Goal: Task Accomplishment & Management: Use online tool/utility

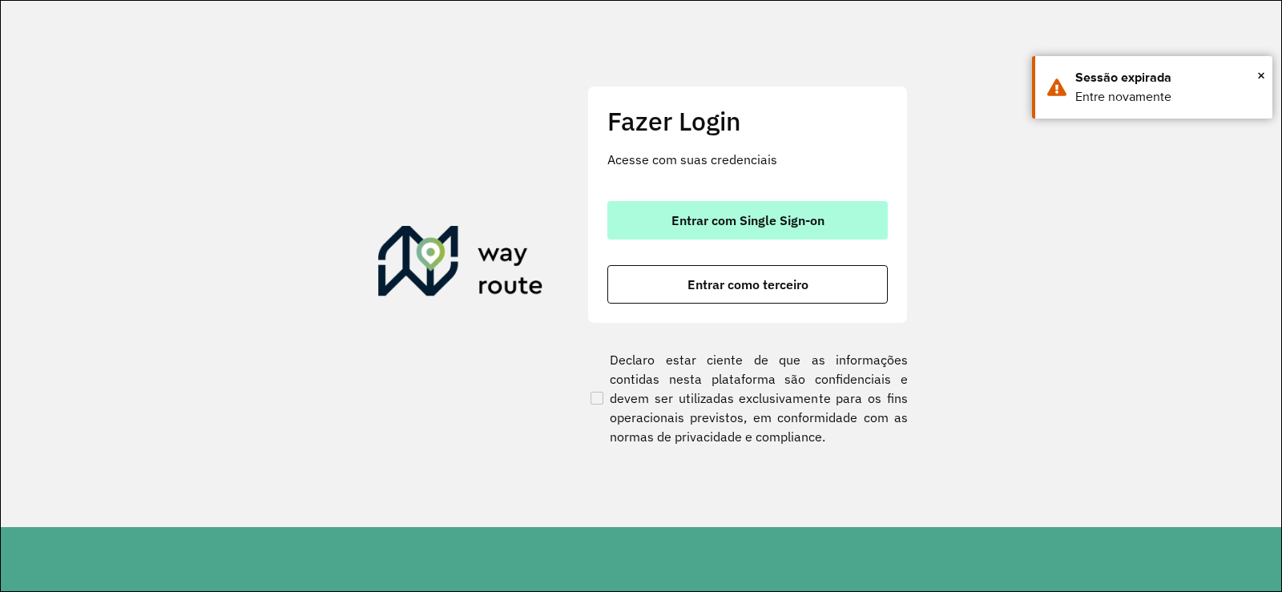
click at [723, 219] on span "Entrar com Single Sign-on" at bounding box center [747, 220] width 153 height 13
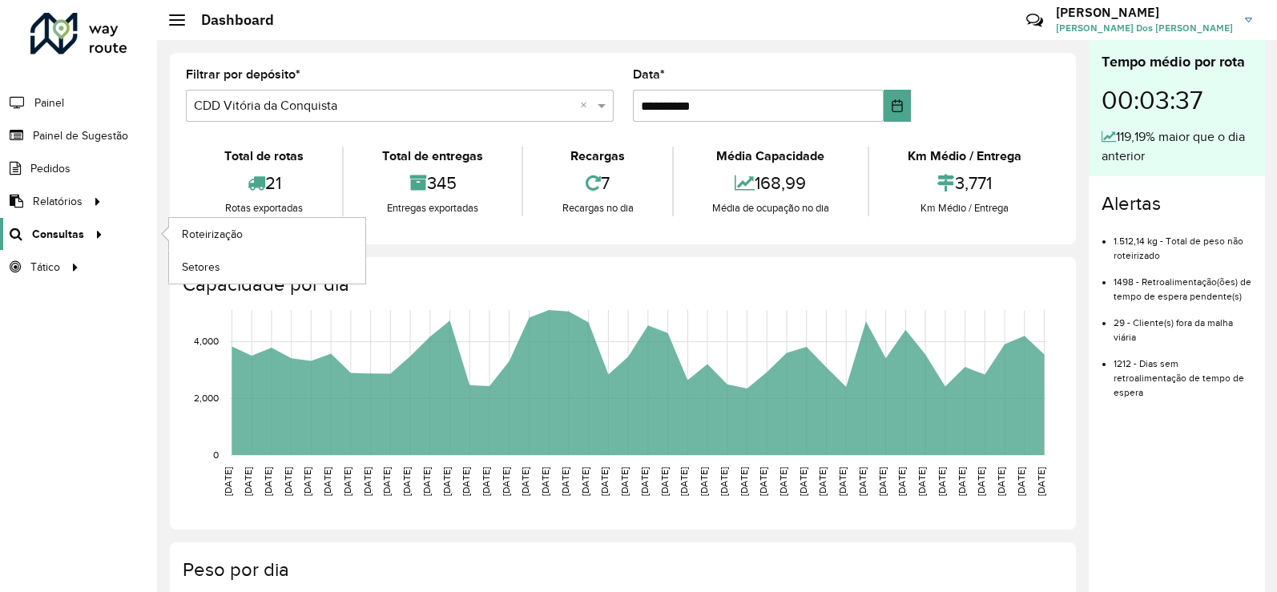
click at [62, 232] on span "Consultas" at bounding box center [58, 234] width 52 height 17
click at [196, 226] on span "Roteirização" at bounding box center [214, 234] width 65 height 17
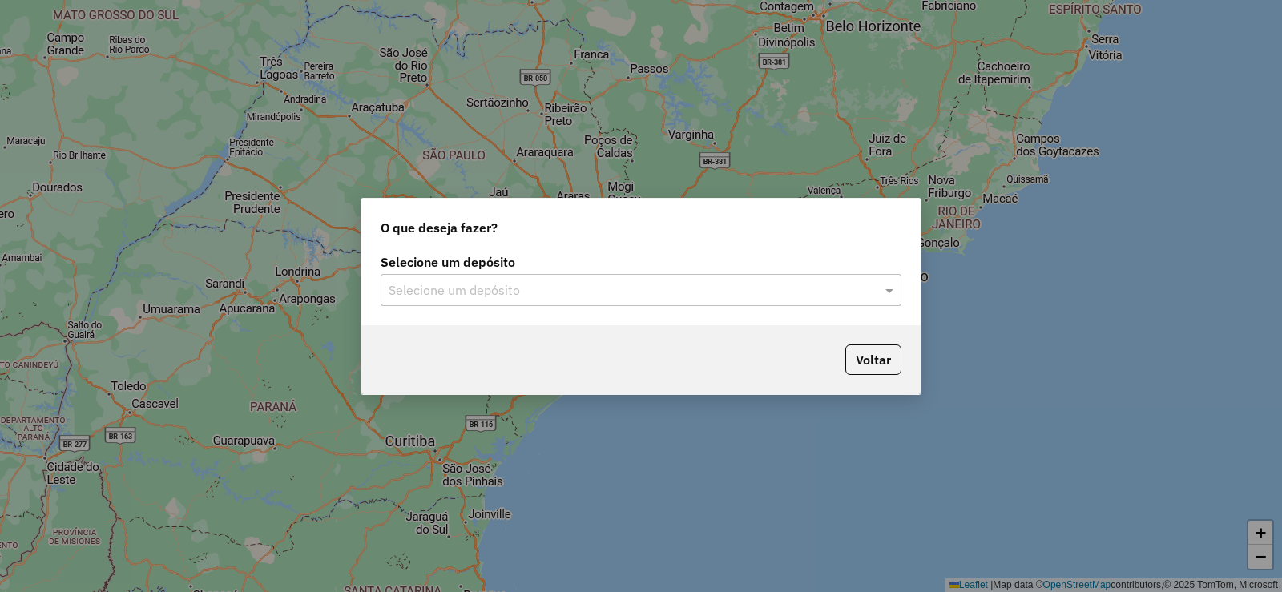
click at [808, 297] on input "text" at bounding box center [625, 290] width 473 height 19
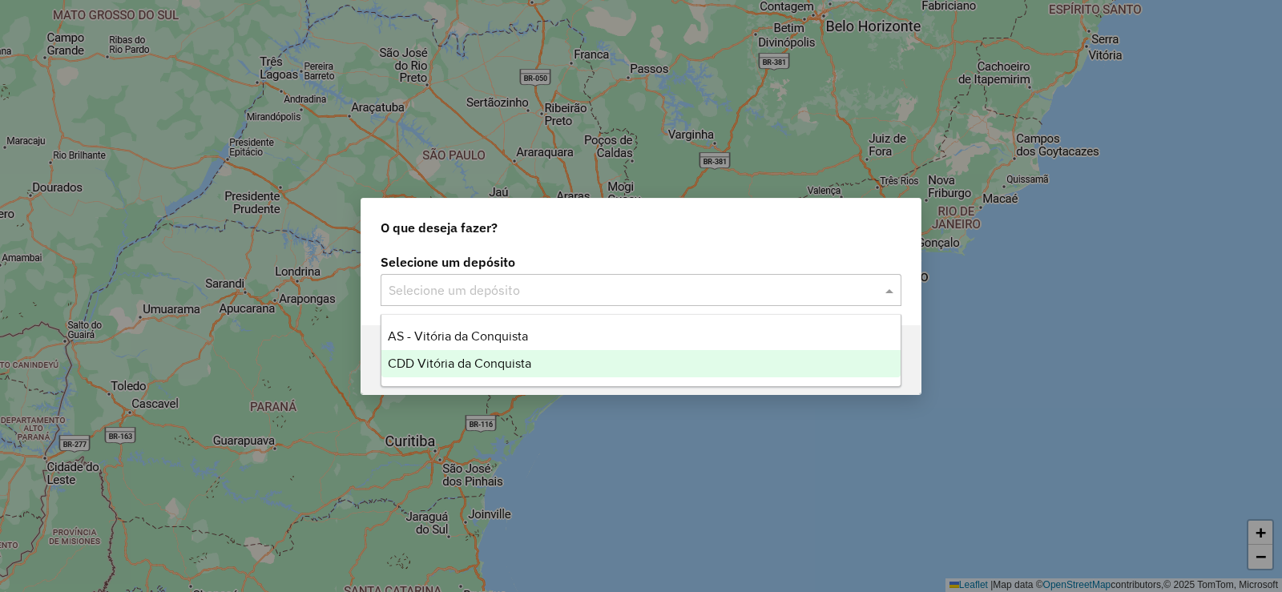
click at [525, 356] on span "CDD Vitória da Conquista" at bounding box center [459, 363] width 143 height 14
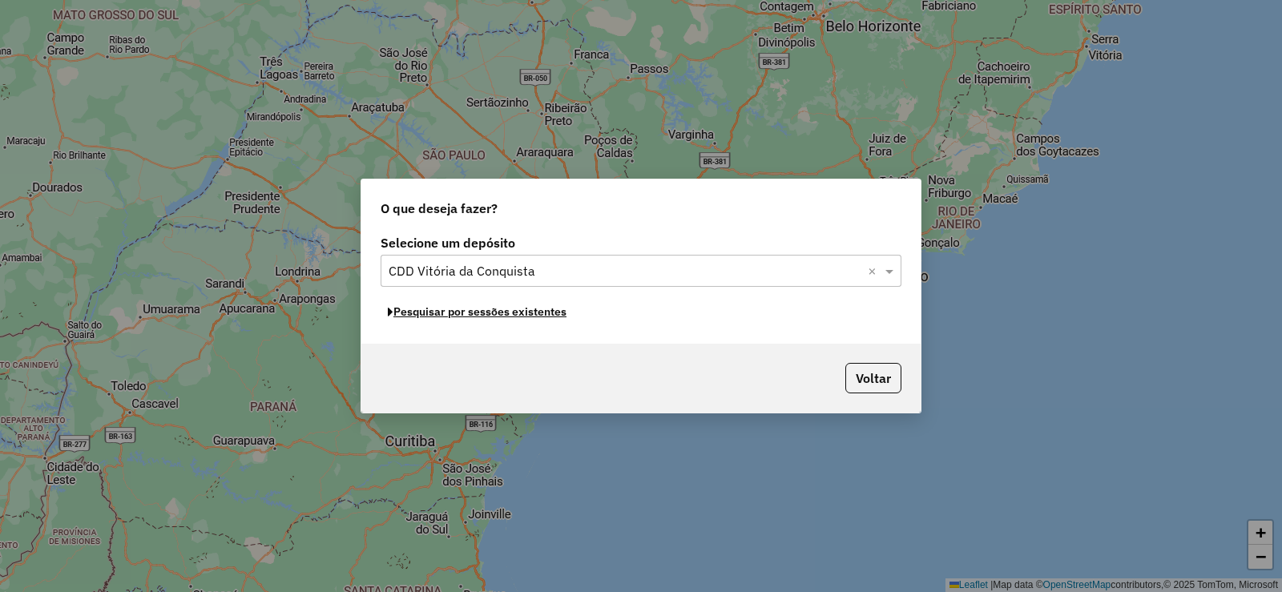
click at [526, 315] on button "Pesquisar por sessões existentes" at bounding box center [477, 312] width 193 height 25
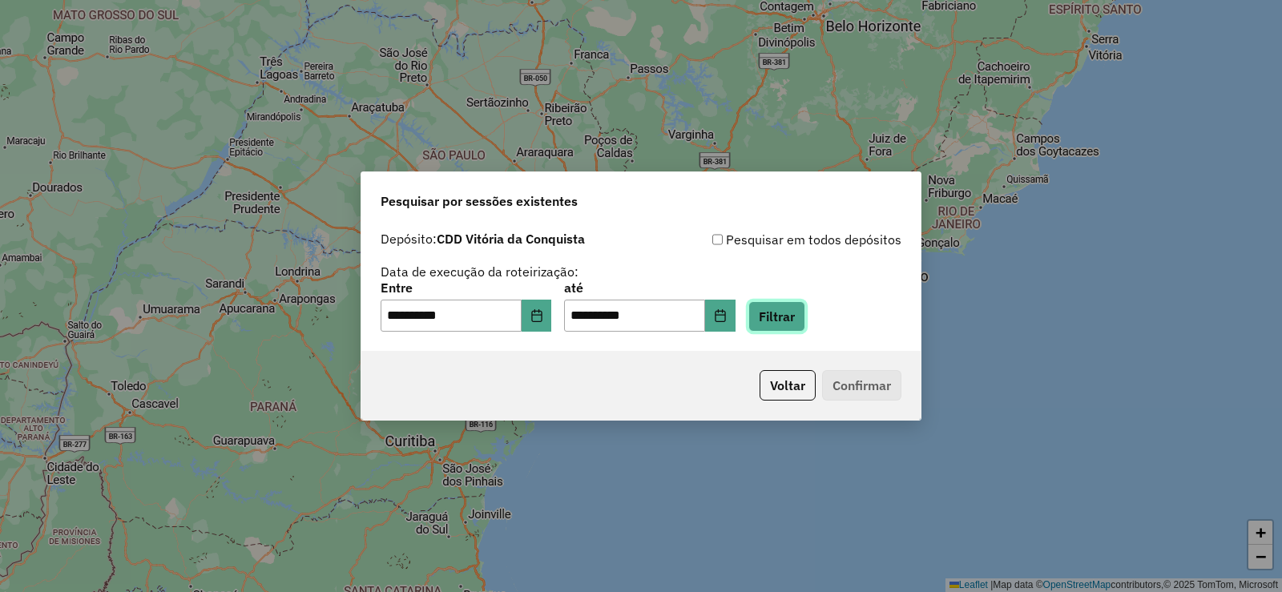
click at [798, 323] on button "Filtrar" at bounding box center [776, 316] width 57 height 30
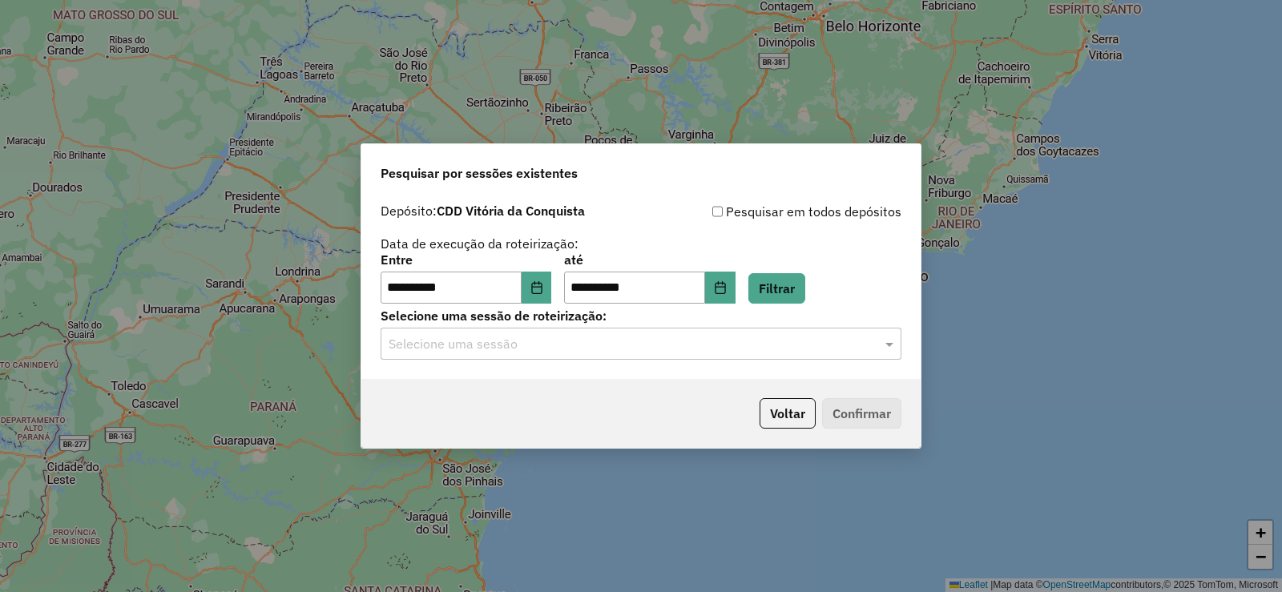
click at [787, 355] on div "Selecione uma sessão" at bounding box center [641, 344] width 521 height 32
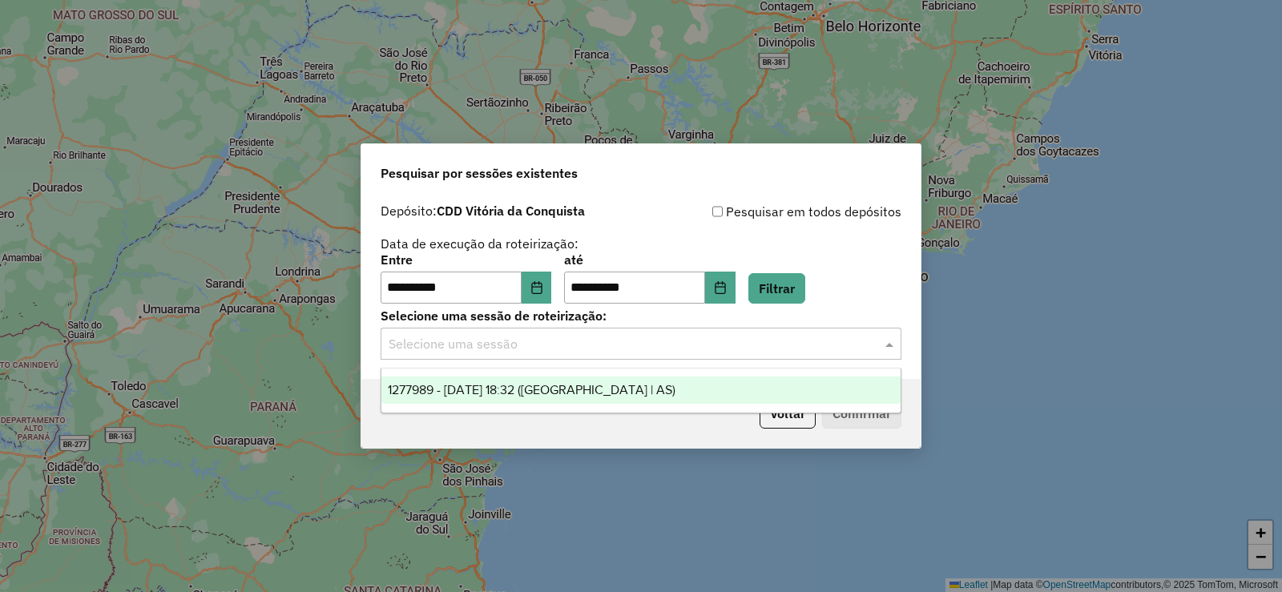
click at [646, 393] on div "1277989 - 18/09/2025 18:32 (Rota | AS)" at bounding box center [640, 390] width 519 height 27
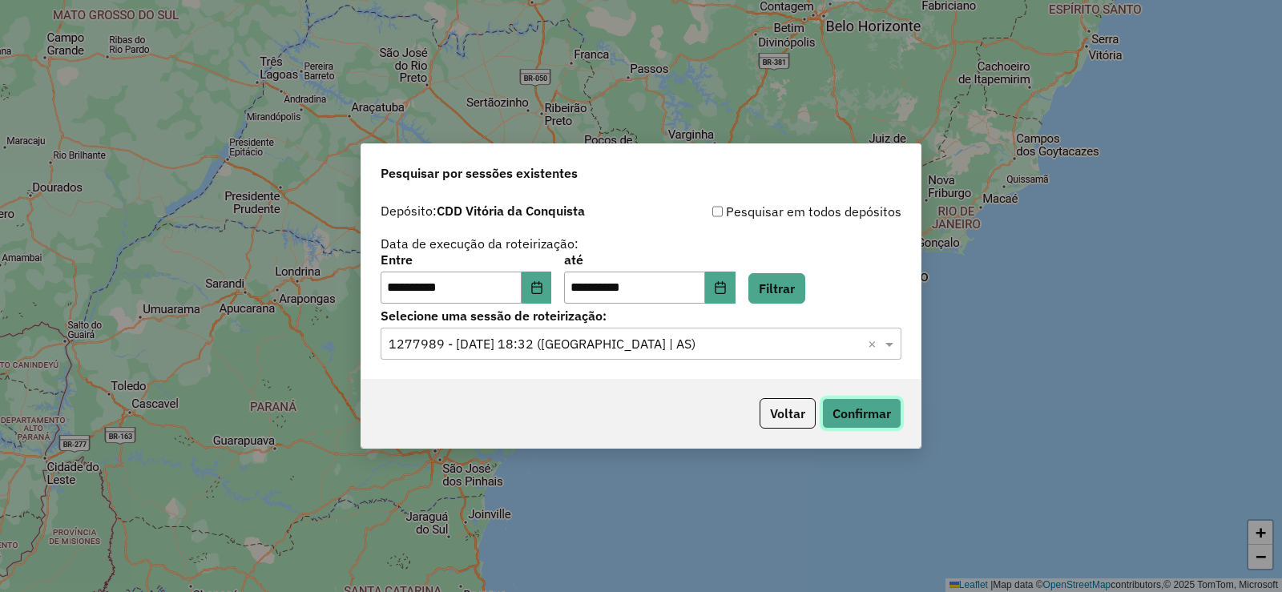
click at [844, 421] on button "Confirmar" at bounding box center [861, 413] width 79 height 30
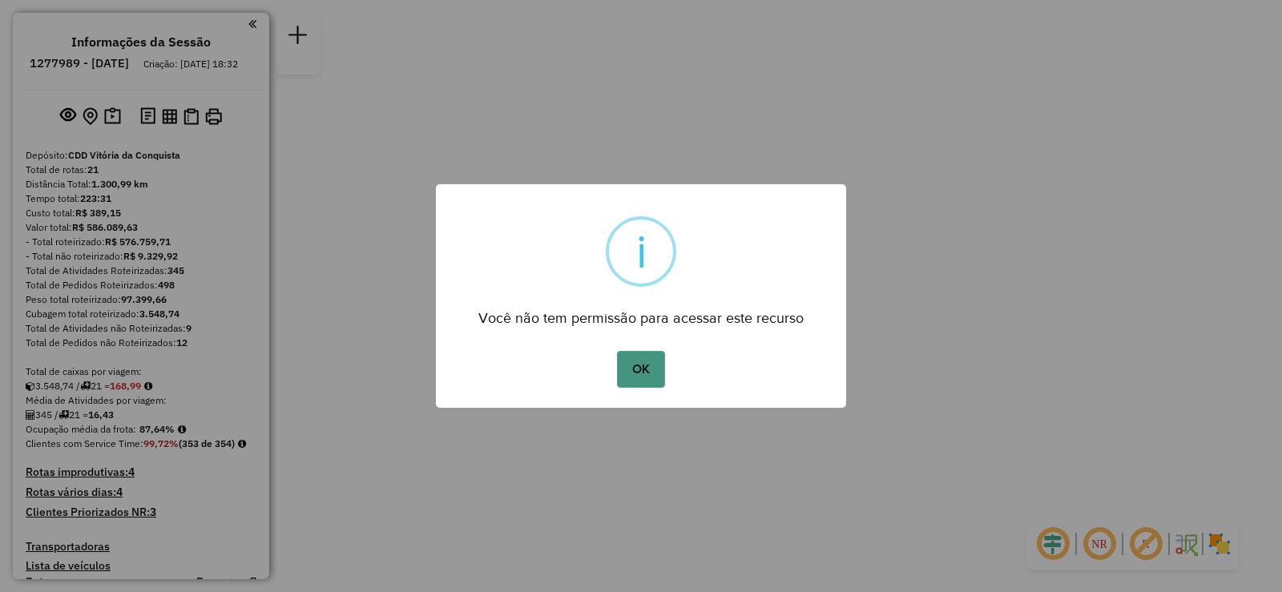
click at [637, 377] on button "OK" at bounding box center [640, 369] width 47 height 37
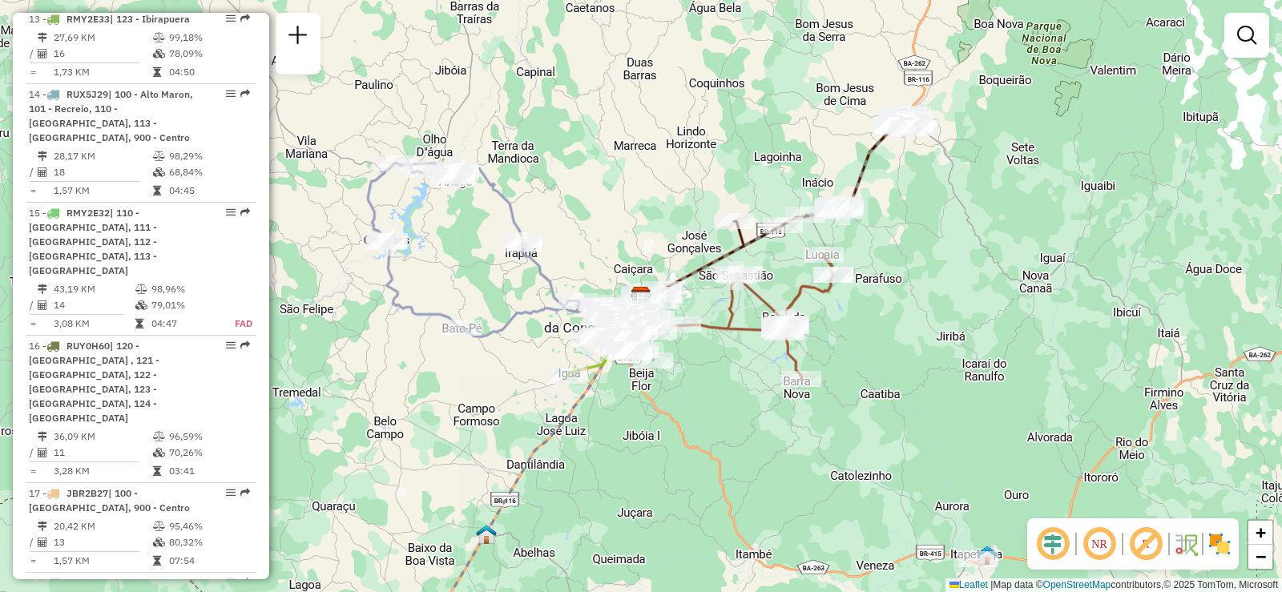
scroll to position [1923, 0]
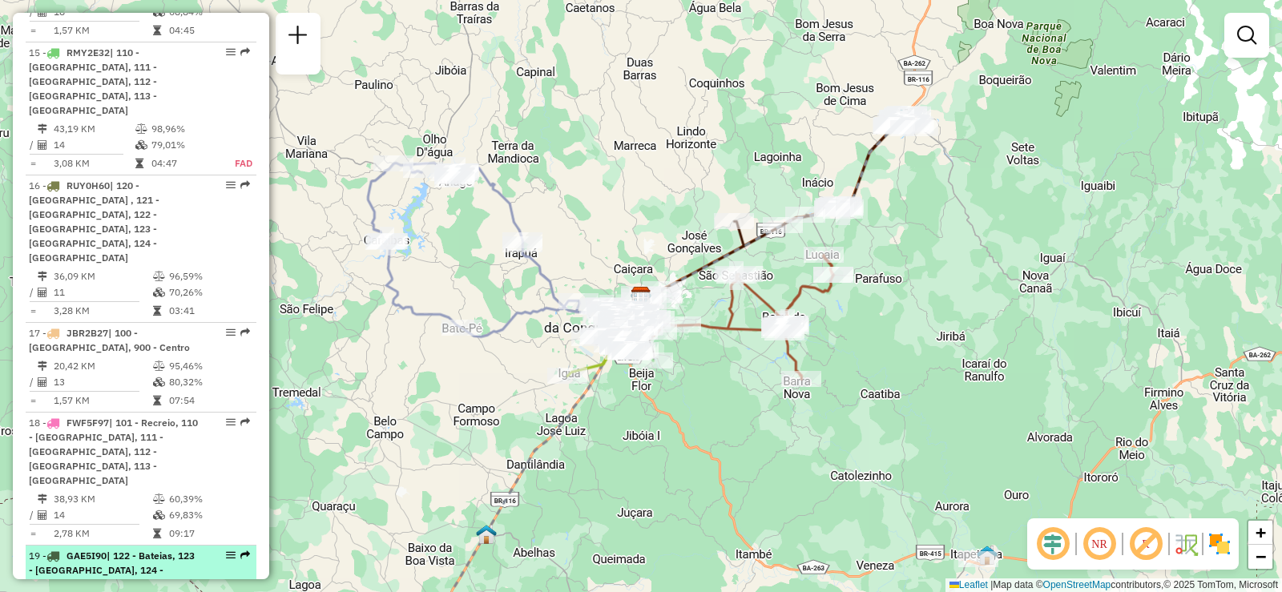
select select "**********"
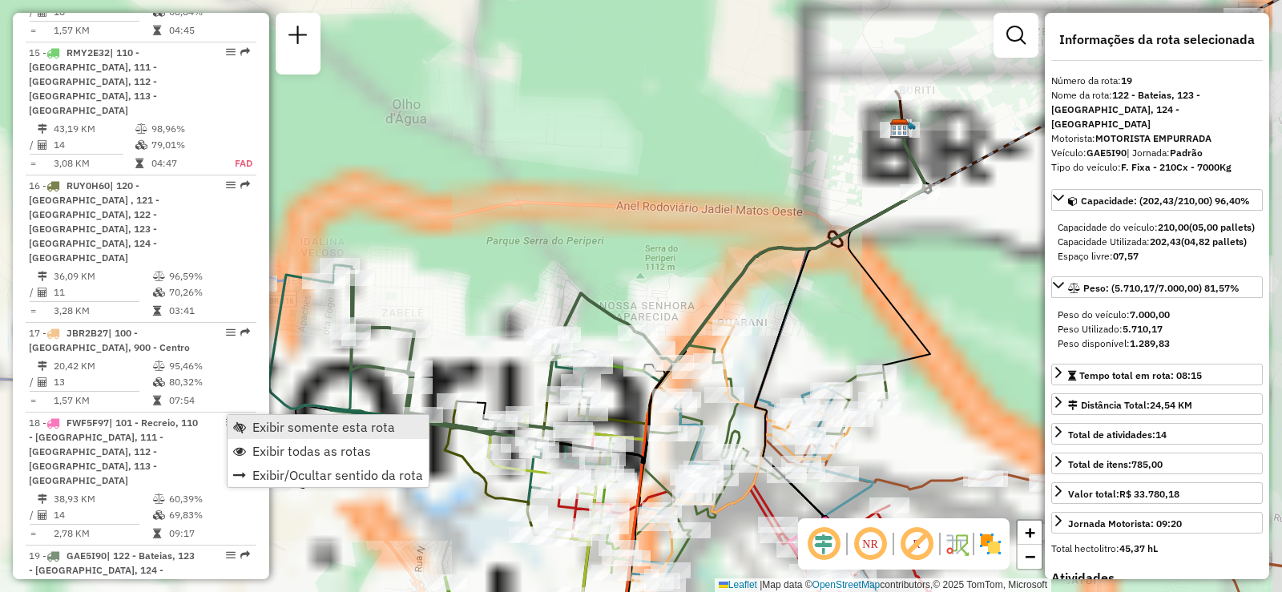
click at [248, 423] on link "Exibir somente esta rota" at bounding box center [328, 427] width 201 height 24
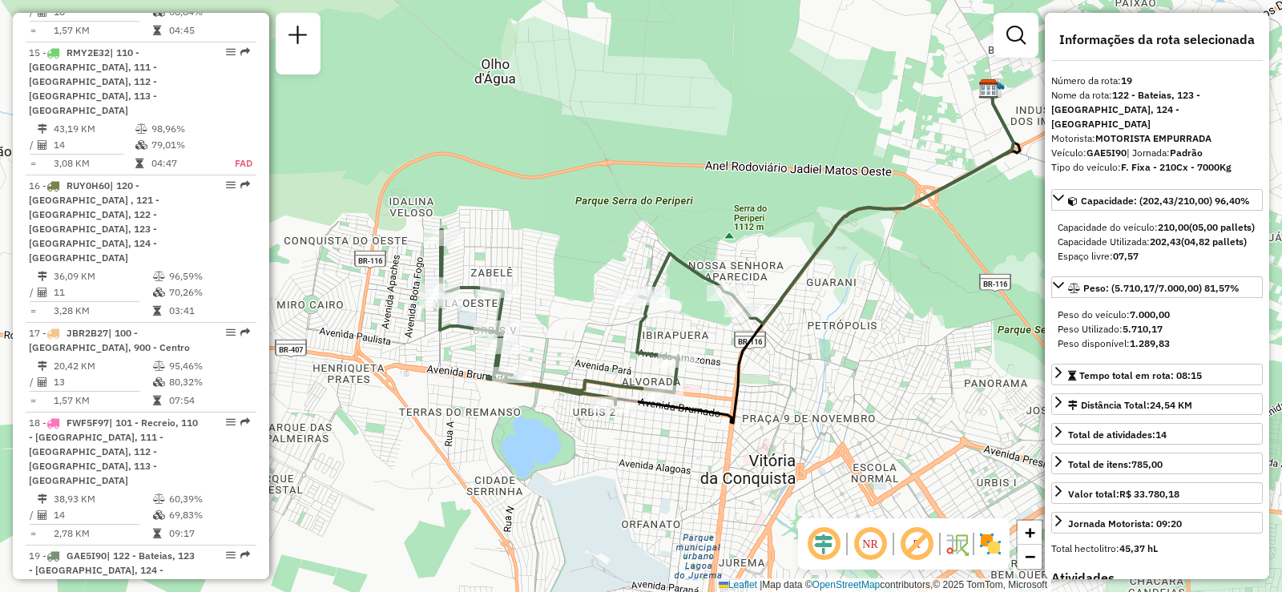
drag, startPoint x: 533, startPoint y: 415, endPoint x: 623, endPoint y: 372, distance: 100.3
click at [611, 377] on icon at bounding box center [591, 317] width 305 height 175
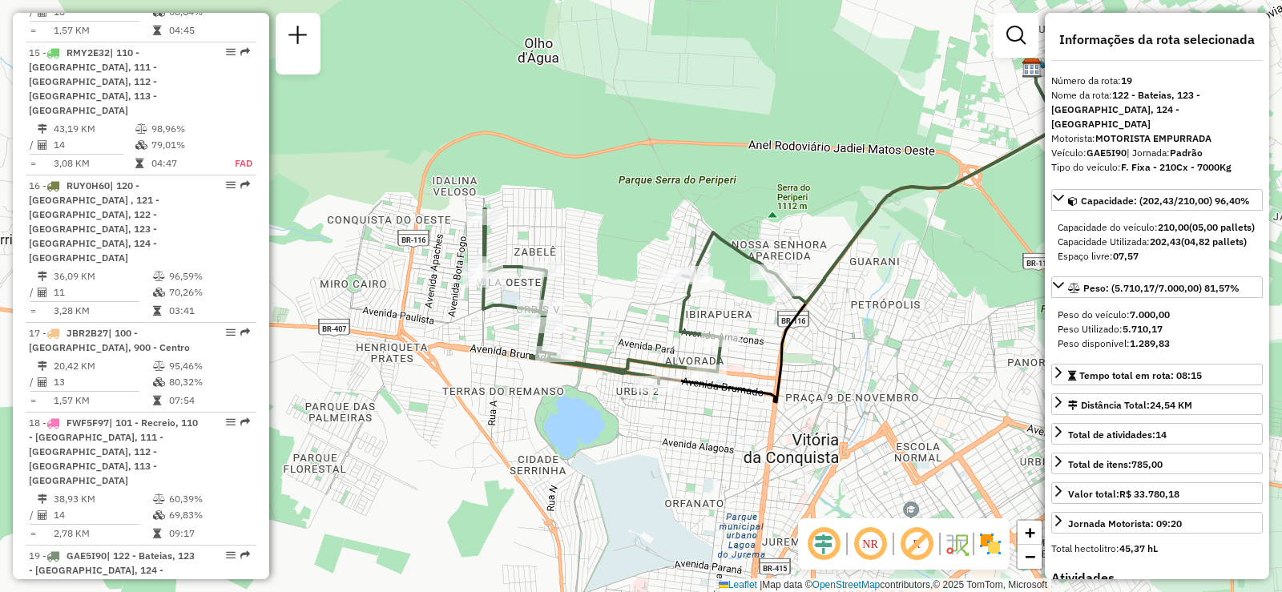
drag, startPoint x: 803, startPoint y: 409, endPoint x: 840, endPoint y: 386, distance: 43.6
click at [840, 386] on div "Janela de atendimento Grade de atendimento Capacidade Transportadoras Veículos …" at bounding box center [641, 296] width 1282 height 592
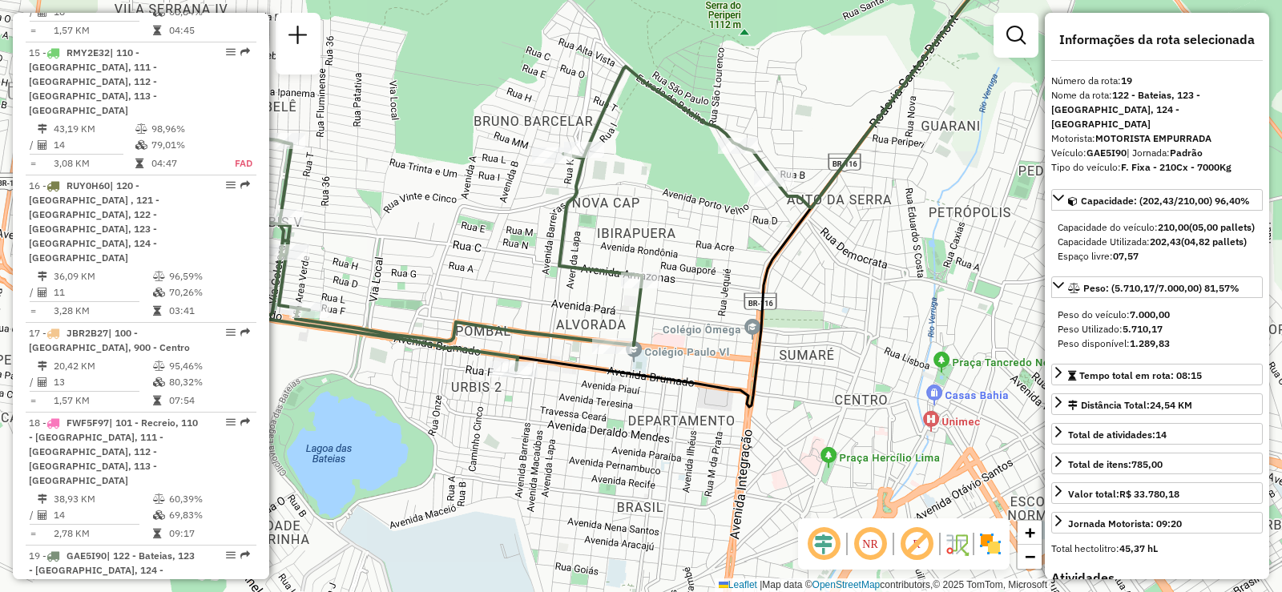
drag, startPoint x: 827, startPoint y: 393, endPoint x: 910, endPoint y: 400, distance: 83.6
click at [902, 400] on div "Janela de atendimento Grade de atendimento Capacidade Transportadoras Veículos …" at bounding box center [641, 296] width 1282 height 592
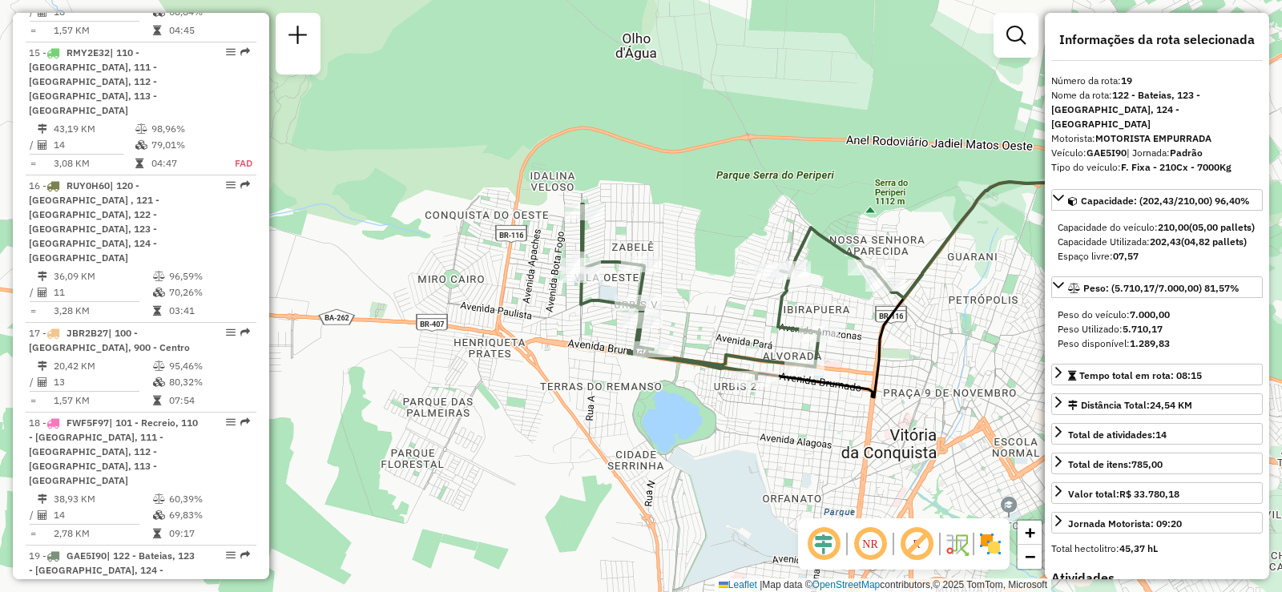
drag, startPoint x: 859, startPoint y: 377, endPoint x: 903, endPoint y: 372, distance: 44.3
click at [901, 372] on div "Janela de atendimento Grade de atendimento Capacidade Transportadoras Veículos …" at bounding box center [641, 296] width 1282 height 592
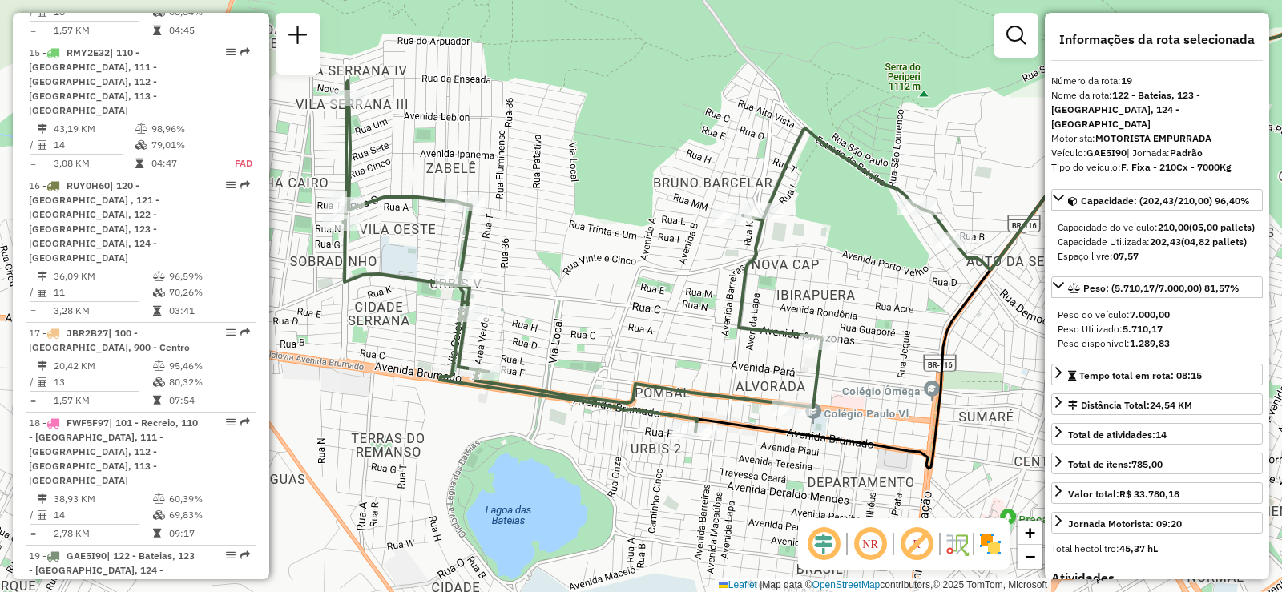
drag, startPoint x: 799, startPoint y: 268, endPoint x: 883, endPoint y: 314, distance: 95.4
click at [883, 314] on div "Janela de atendimento Grade de atendimento Capacidade Transportadoras Veículos …" at bounding box center [641, 296] width 1282 height 592
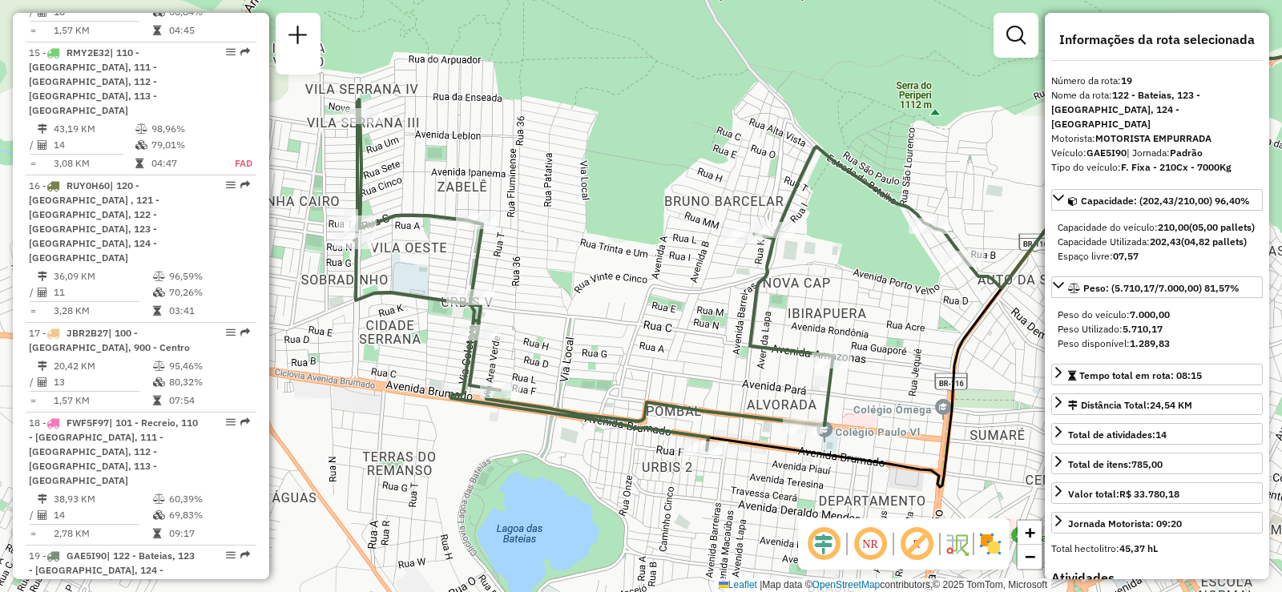
drag, startPoint x: 897, startPoint y: 315, endPoint x: 908, endPoint y: 333, distance: 21.6
click at [908, 333] on div "Janela de atendimento Grade de atendimento Capacidade Transportadoras Veículos …" at bounding box center [641, 296] width 1282 height 592
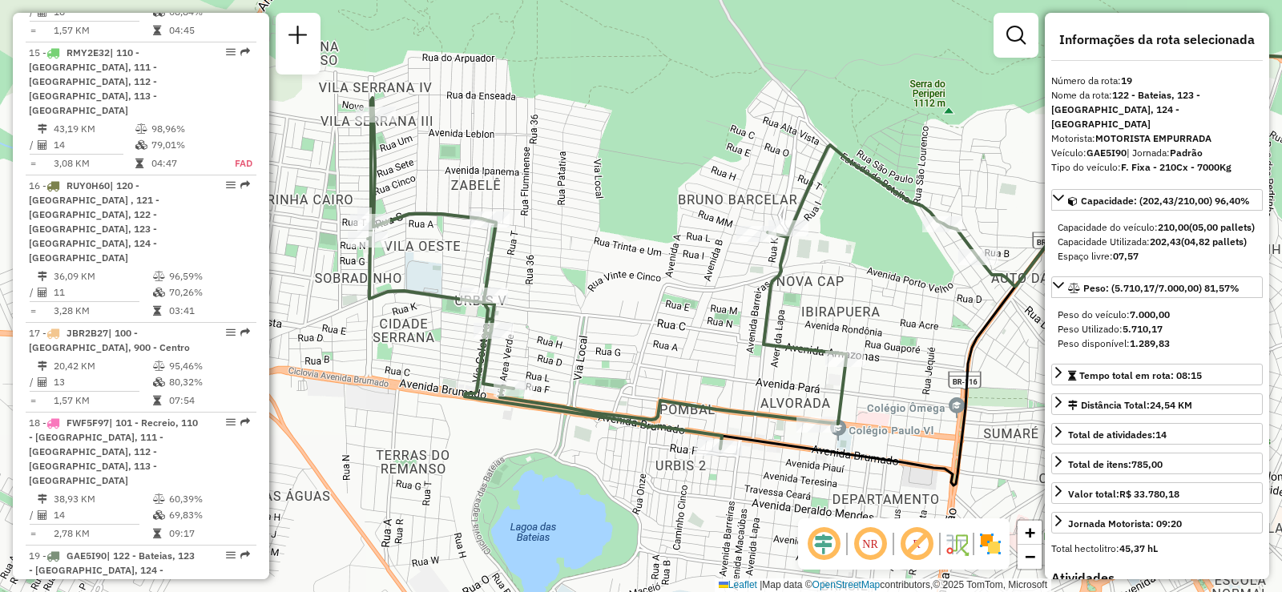
drag, startPoint x: 664, startPoint y: 352, endPoint x: 678, endPoint y: 350, distance: 13.7
click at [678, 350] on div "Janela de atendimento Grade de atendimento Capacidade Transportadoras Veículos …" at bounding box center [641, 296] width 1282 height 592
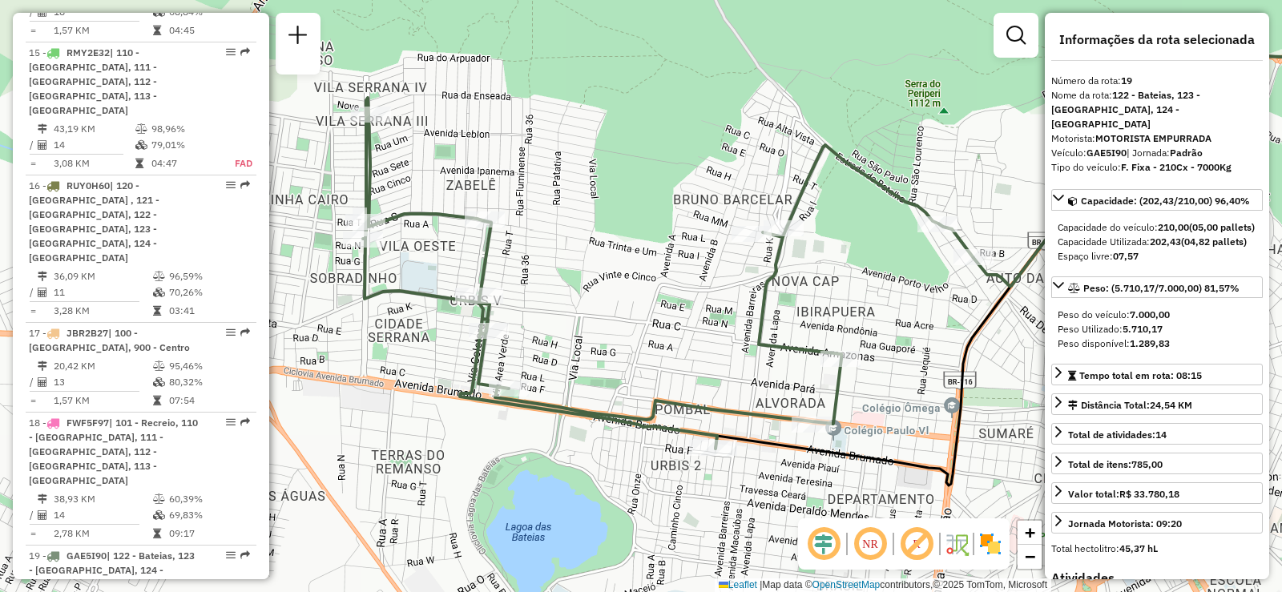
click at [647, 464] on div "Janela de atendimento Grade de atendimento Capacidade Transportadoras Veículos …" at bounding box center [641, 296] width 1282 height 592
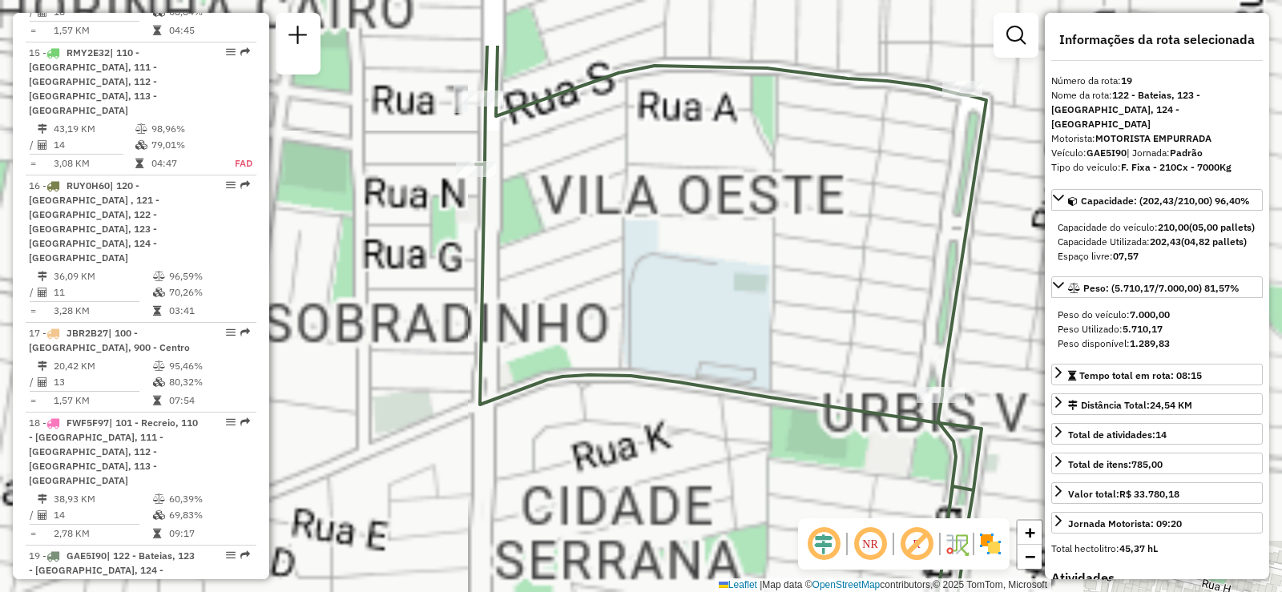
drag, startPoint x: 397, startPoint y: 253, endPoint x: 878, endPoint y: 358, distance: 492.8
click at [878, 358] on div "Janela de atendimento Grade de atendimento Capacidade Transportadoras Veículos …" at bounding box center [641, 296] width 1282 height 592
